Goal: Information Seeking & Learning: Learn about a topic

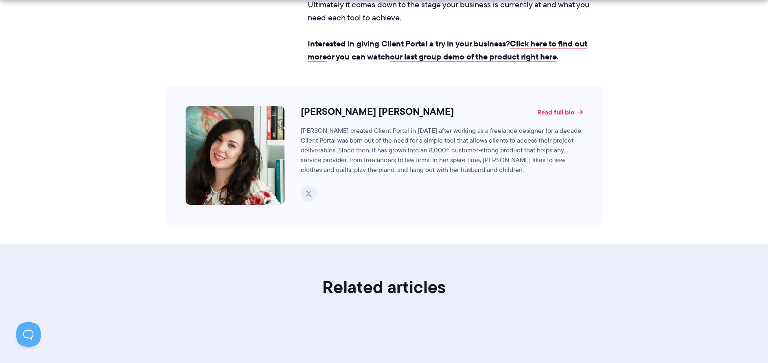
scroll to position [2235, 0]
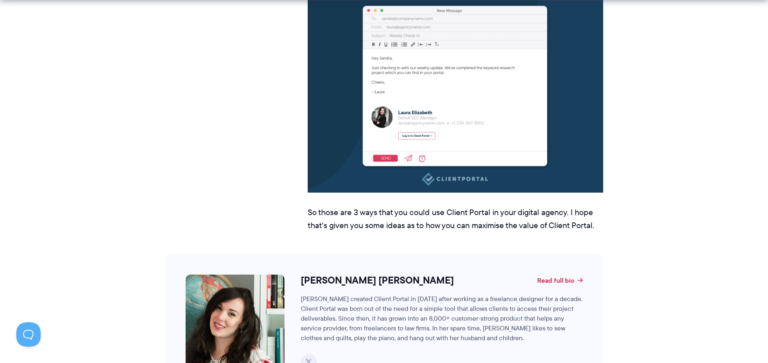
scroll to position [3623, 0]
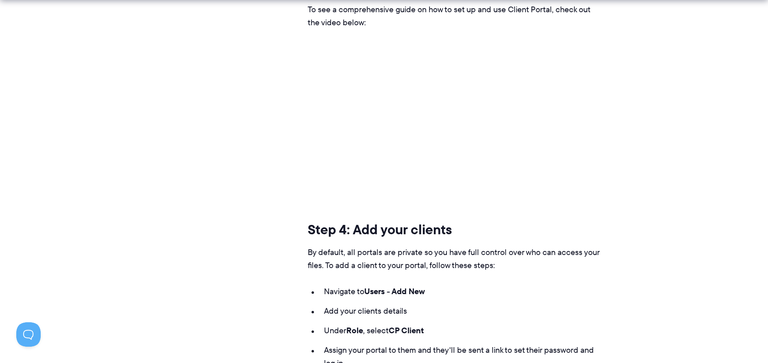
scroll to position [4641, 0]
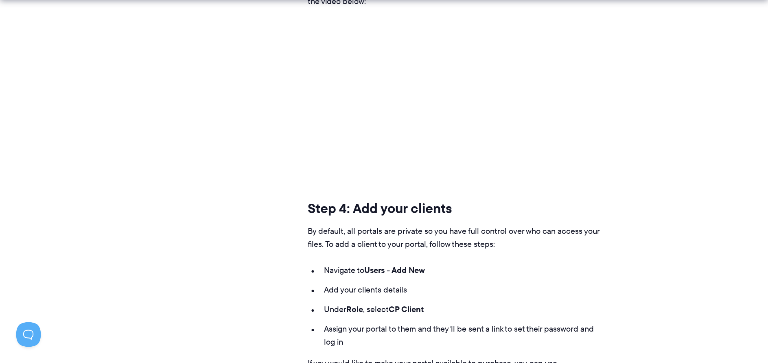
drag, startPoint x: 299, startPoint y: 99, endPoint x: 252, endPoint y: 101, distance: 46.9
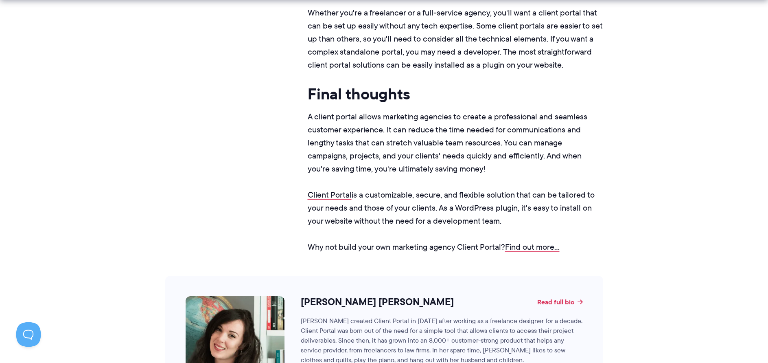
scroll to position [6350, 0]
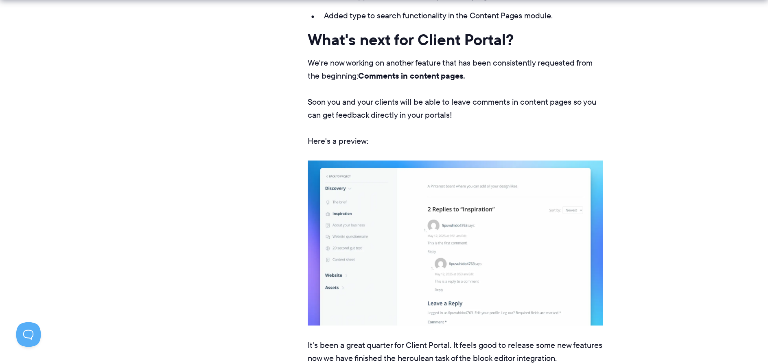
scroll to position [855, 0]
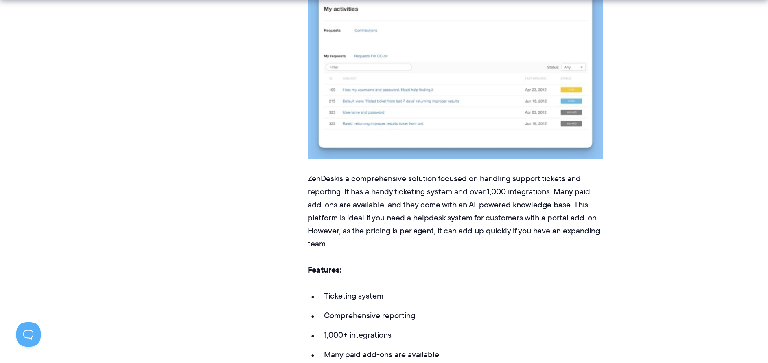
scroll to position [5536, 0]
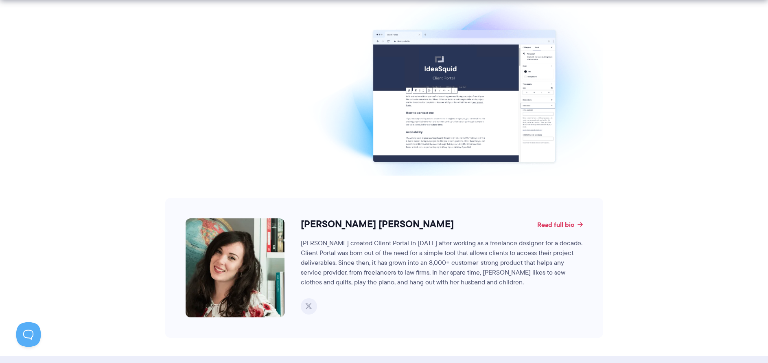
scroll to position [1343, 0]
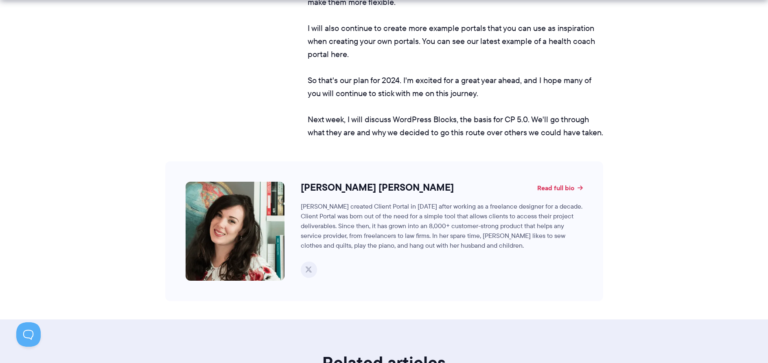
scroll to position [1547, 0]
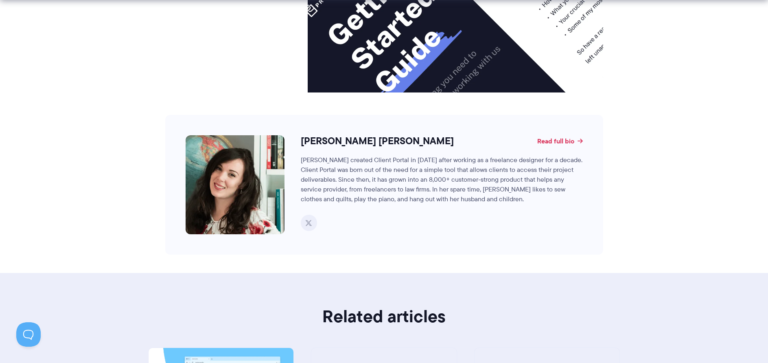
scroll to position [3542, 0]
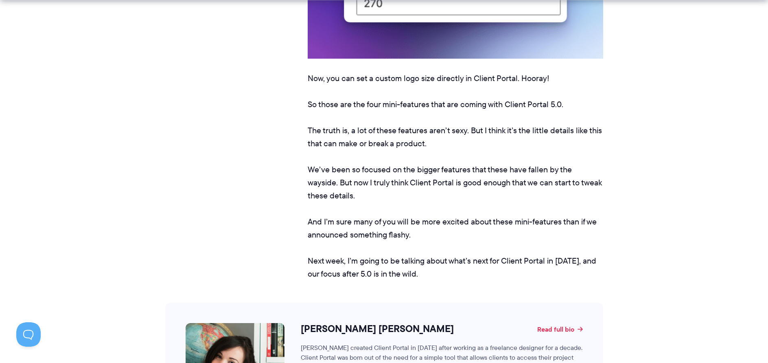
scroll to position [1669, 0]
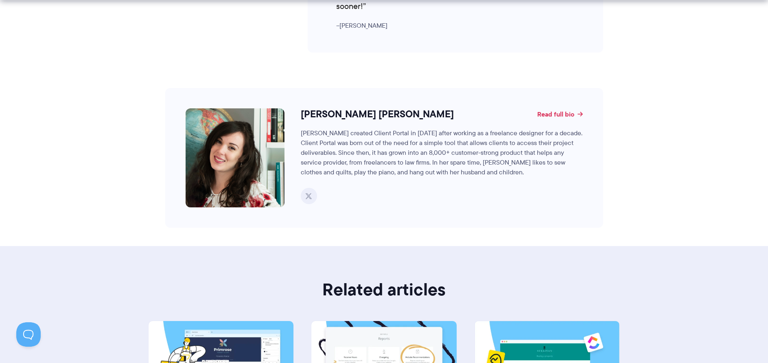
scroll to position [2809, 0]
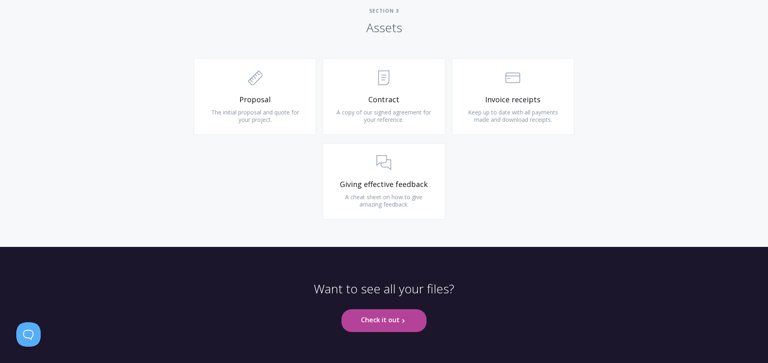
scroll to position [888, 0]
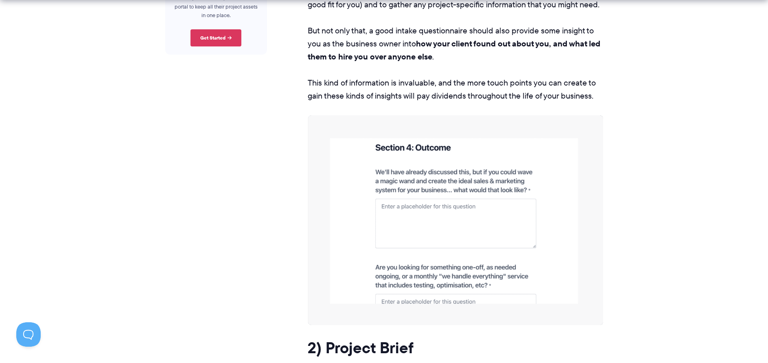
scroll to position [611, 0]
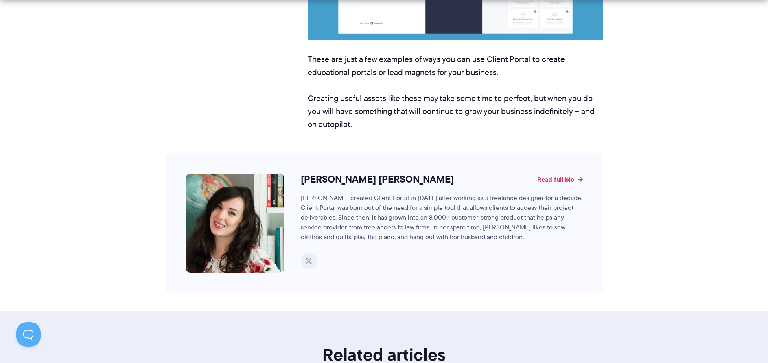
scroll to position [3664, 0]
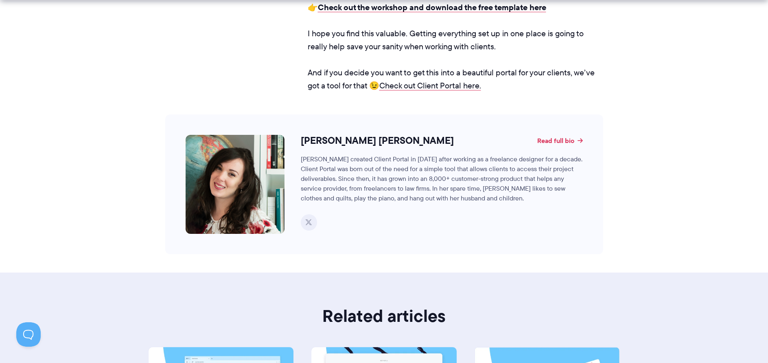
scroll to position [1058, 0]
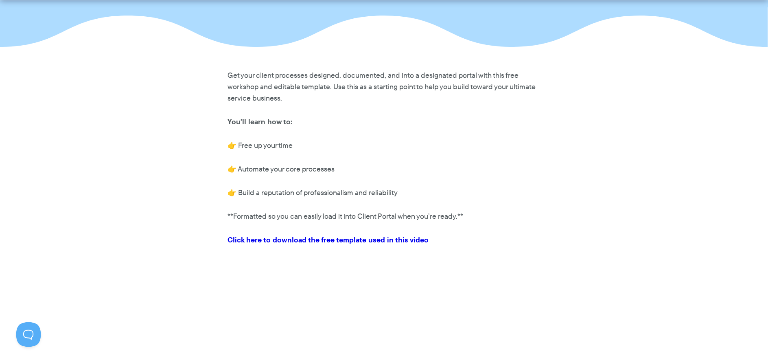
scroll to position [163, 0]
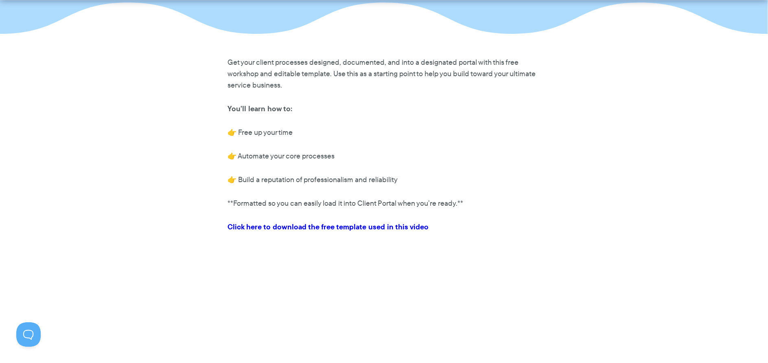
click at [348, 227] on link "Click here to download the free template used in this video" at bounding box center [328, 226] width 201 height 11
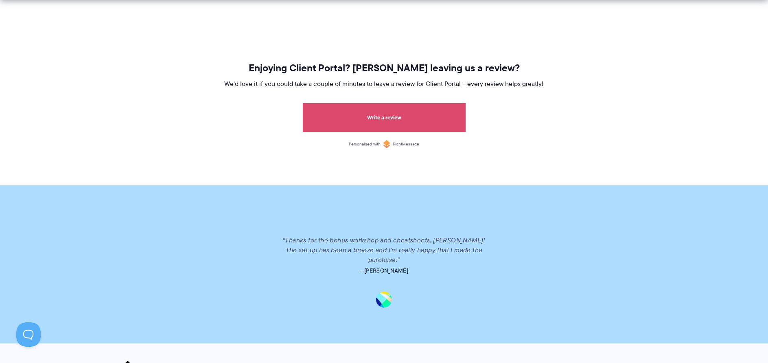
scroll to position [855, 0]
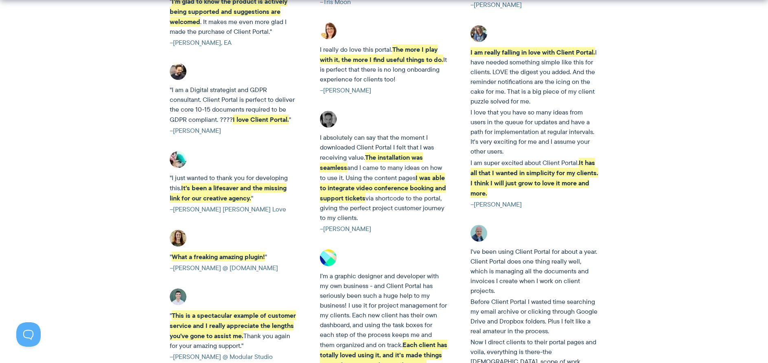
scroll to position [936, 0]
